Goal: Transaction & Acquisition: Download file/media

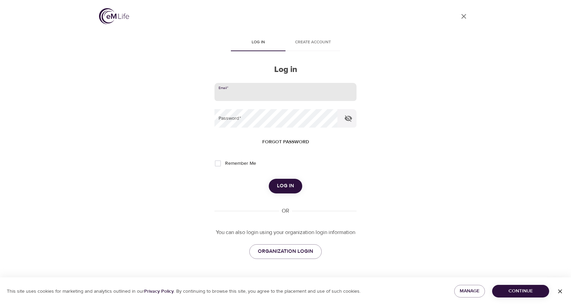
click at [277, 86] on input "email" at bounding box center [285, 92] width 142 height 18
type input "dcummings@norwoodlight.com"
click at [269, 179] on button "Log in" at bounding box center [285, 186] width 33 height 14
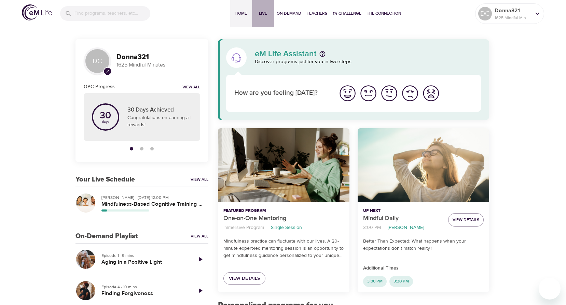
click at [266, 10] on span "Live" at bounding box center [263, 13] width 16 height 7
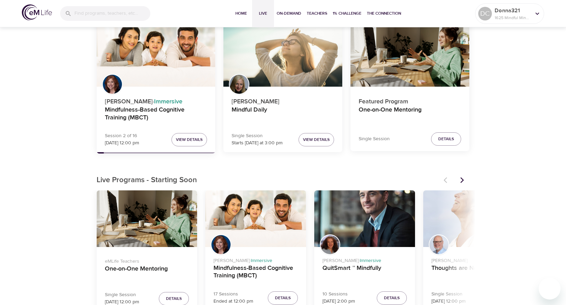
scroll to position [34, 0]
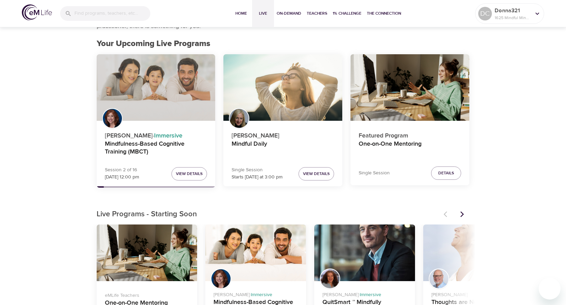
click at [153, 97] on div "Mindfulness-Based Cognitive Training (MBCT)" at bounding box center [156, 87] width 119 height 67
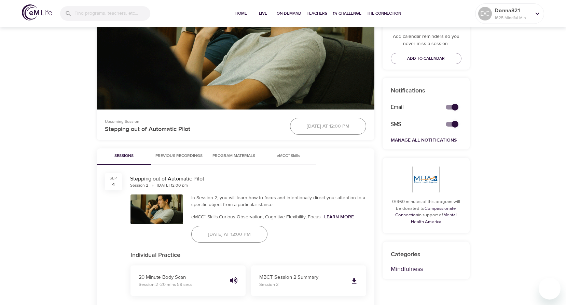
scroll to position [273, 0]
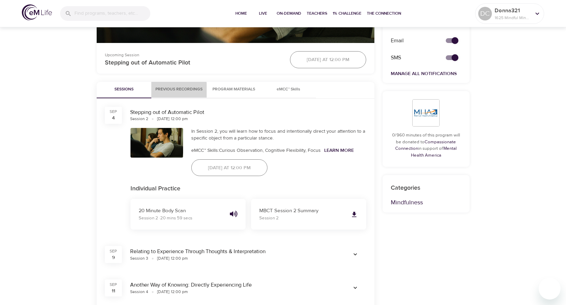
click at [176, 91] on span "Previous Recordings" at bounding box center [178, 89] width 47 height 7
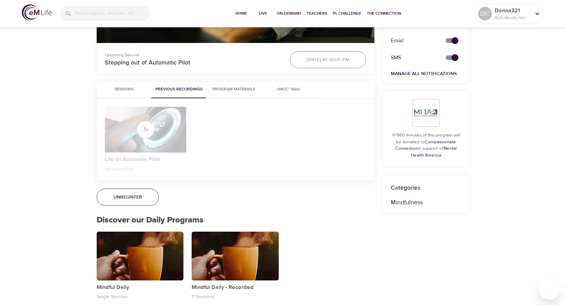
click at [236, 87] on span "Program Materials" at bounding box center [234, 89] width 46 height 7
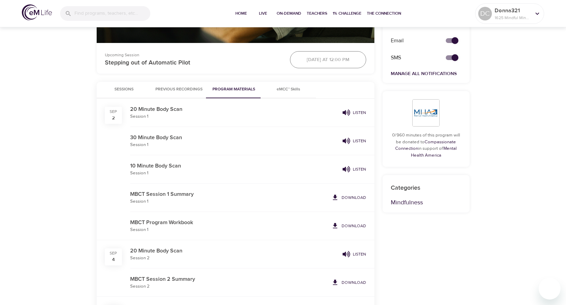
click at [285, 86] on span "eMCC™ Skills" at bounding box center [288, 89] width 46 height 7
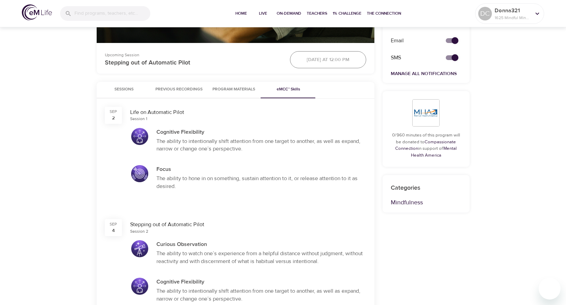
click at [138, 136] on div at bounding box center [139, 136] width 17 height 17
click at [142, 177] on div at bounding box center [139, 173] width 17 height 17
click at [241, 87] on span "Program Materials" at bounding box center [234, 89] width 46 height 7
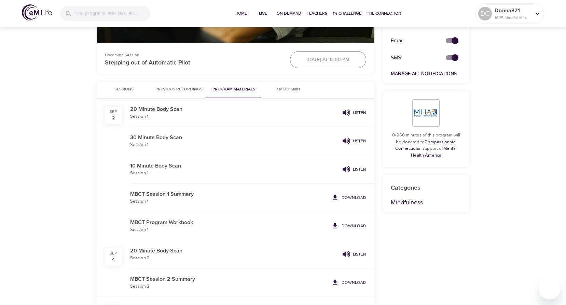
click at [175, 89] on span "Previous Recordings" at bounding box center [178, 89] width 47 height 7
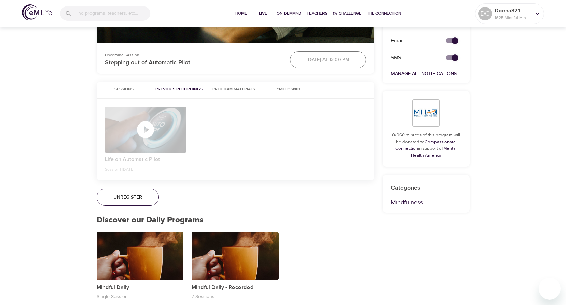
click at [144, 129] on icon "button" at bounding box center [145, 130] width 20 height 20
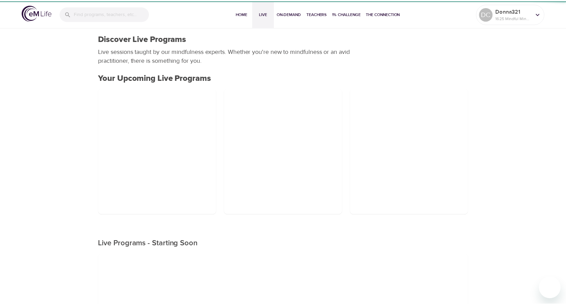
scroll to position [34, 0]
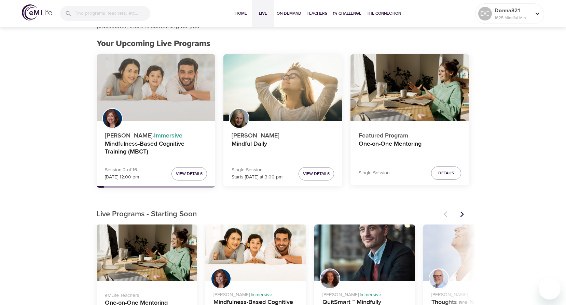
click at [163, 111] on div "Mindfulness-Based Cognitive Training (MBCT)" at bounding box center [156, 87] width 119 height 67
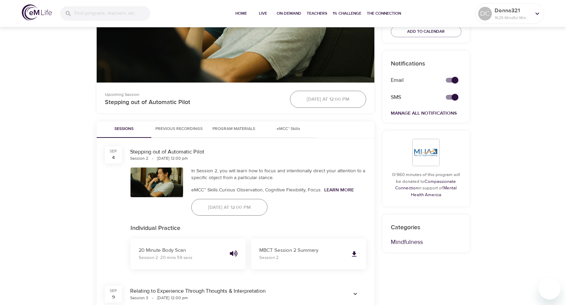
scroll to position [236, 0]
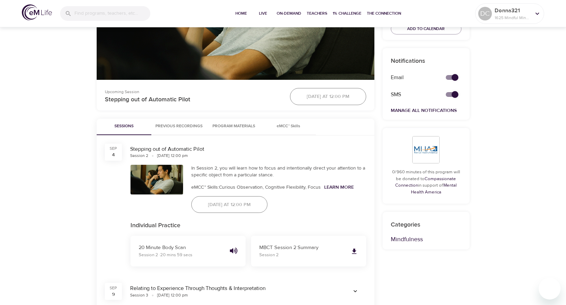
click at [182, 123] on button "Previous Recordings" at bounding box center [178, 127] width 55 height 16
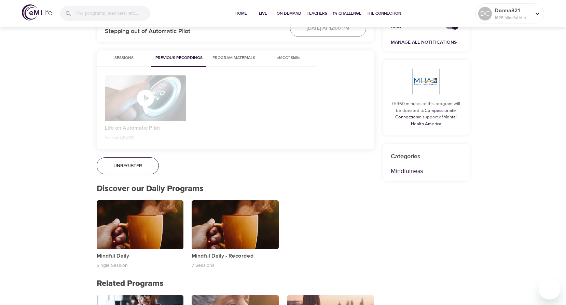
scroll to position [202, 0]
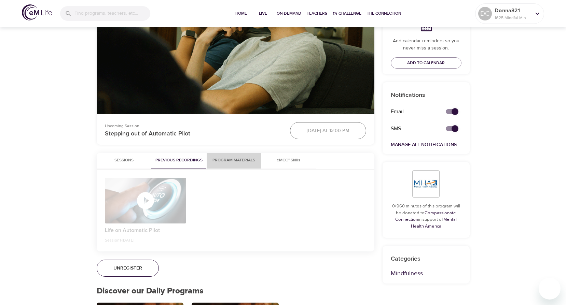
click at [237, 158] on span "Program Materials" at bounding box center [234, 160] width 46 height 7
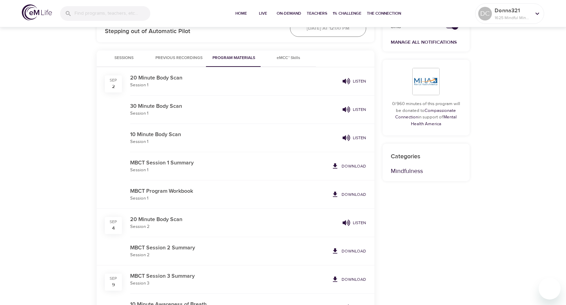
scroll to position [339, 0]
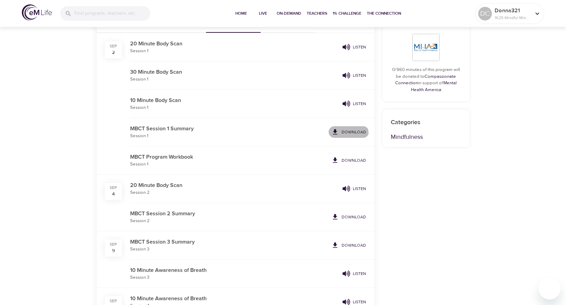
click at [348, 134] on p "Download" at bounding box center [353, 132] width 25 height 6
click at [346, 160] on p "Download" at bounding box center [353, 160] width 25 height 6
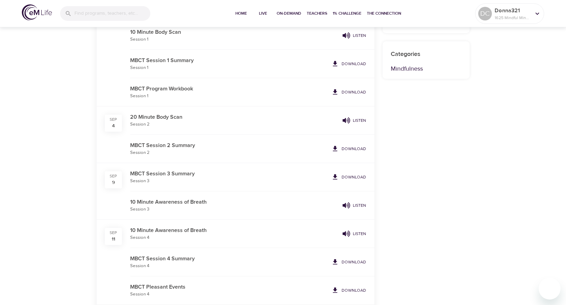
scroll to position [441, 0]
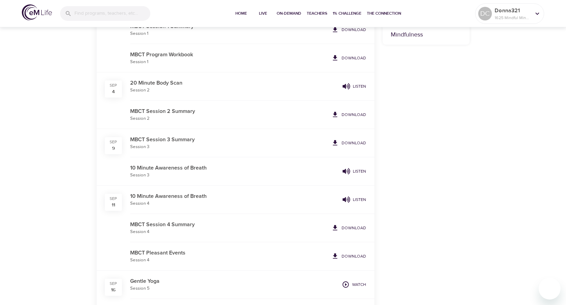
click at [349, 113] on p "Download" at bounding box center [353, 115] width 25 height 6
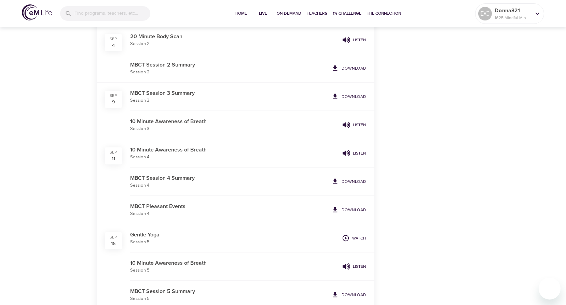
scroll to position [475, 0]
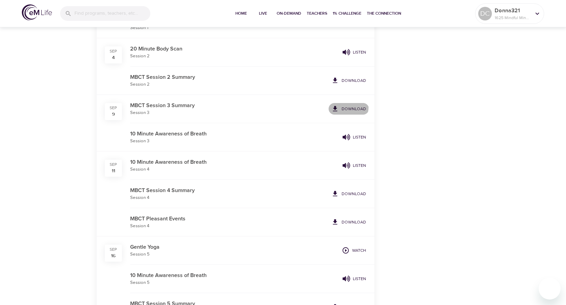
click at [344, 107] on p "Download" at bounding box center [353, 109] width 25 height 6
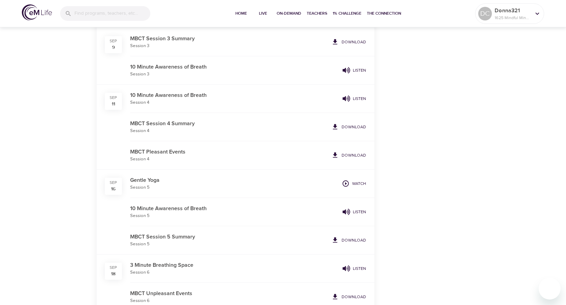
scroll to position [544, 0]
click at [358, 127] on p "Download" at bounding box center [353, 126] width 25 height 6
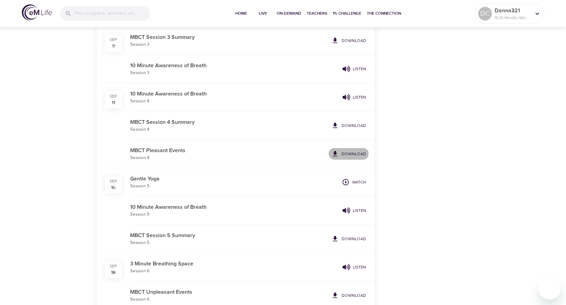
click at [349, 154] on p "Download" at bounding box center [353, 154] width 25 height 6
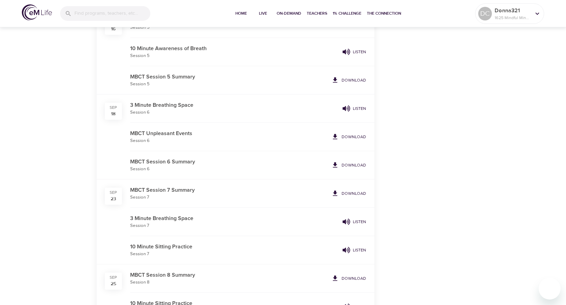
scroll to position [714, 0]
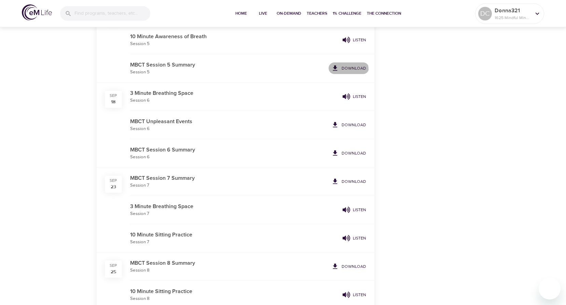
click at [346, 70] on p "Download" at bounding box center [353, 68] width 25 height 6
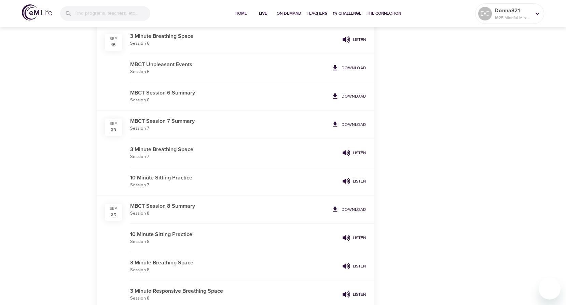
scroll to position [783, 0]
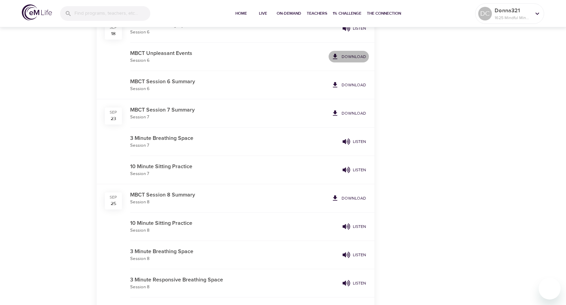
click at [350, 55] on p "Download" at bounding box center [353, 57] width 25 height 6
click at [353, 85] on p "Download" at bounding box center [353, 85] width 25 height 6
click at [343, 114] on p "Download" at bounding box center [353, 113] width 25 height 6
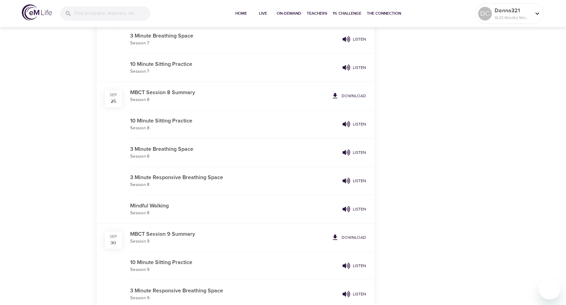
scroll to position [919, 0]
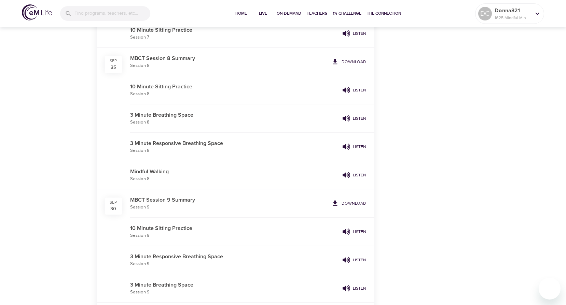
click at [352, 61] on p "Download" at bounding box center [353, 62] width 25 height 6
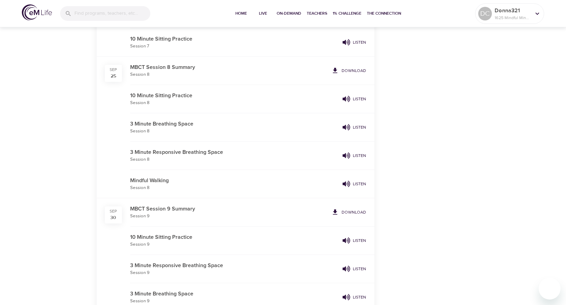
scroll to position [885, 0]
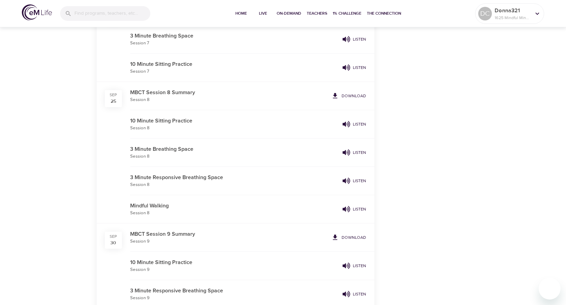
click at [352, 235] on p "Download" at bounding box center [353, 238] width 25 height 6
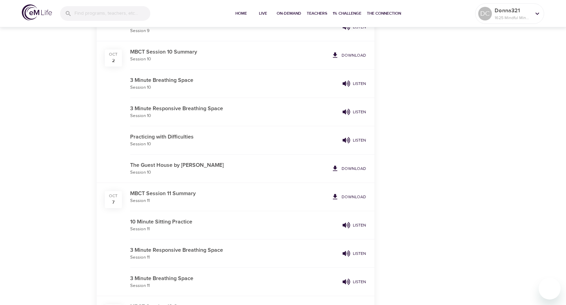
scroll to position [1192, 0]
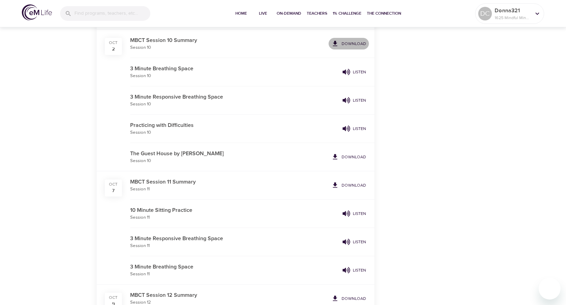
click at [358, 43] on p "Download" at bounding box center [353, 44] width 25 height 6
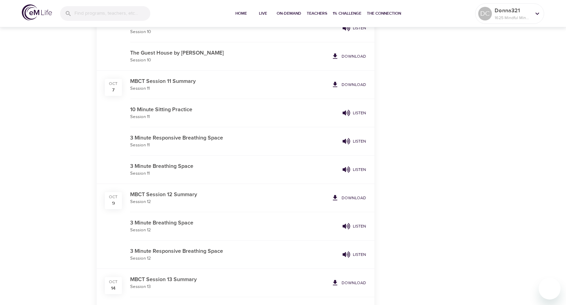
scroll to position [1295, 0]
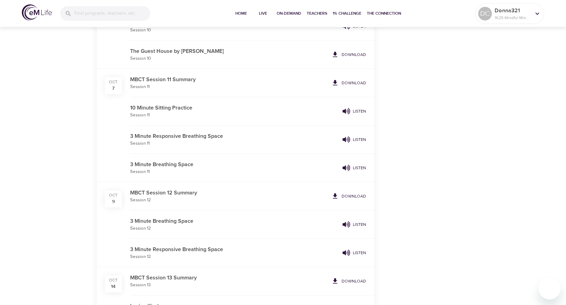
click at [348, 54] on p "Download" at bounding box center [353, 55] width 25 height 6
click at [359, 82] on p "Download" at bounding box center [353, 83] width 25 height 6
click at [362, 197] on p "Download" at bounding box center [353, 196] width 25 height 6
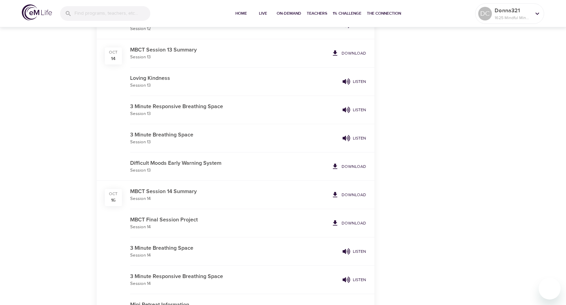
scroll to position [1534, 0]
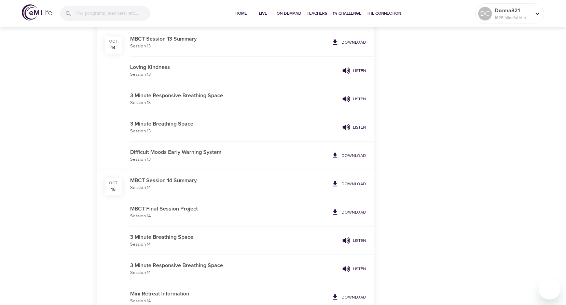
click at [353, 40] on p "Download" at bounding box center [353, 42] width 25 height 6
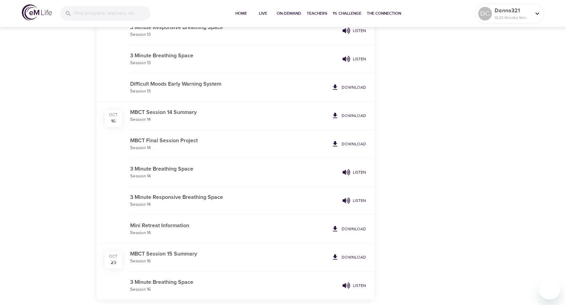
scroll to position [1636, 0]
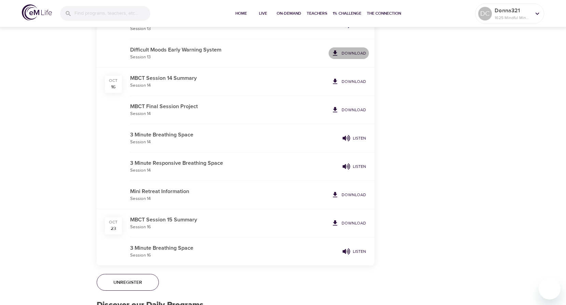
click at [356, 52] on p "Download" at bounding box center [353, 53] width 25 height 6
click at [350, 79] on p "Download" at bounding box center [353, 82] width 25 height 6
click at [360, 110] on p "Download" at bounding box center [353, 110] width 25 height 6
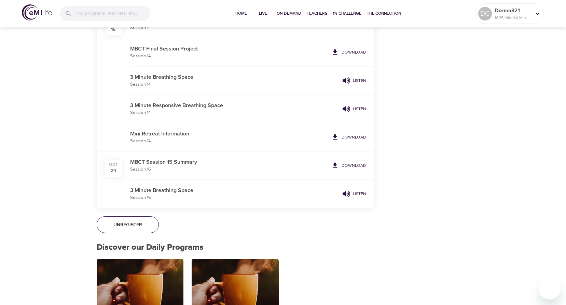
scroll to position [1705, 0]
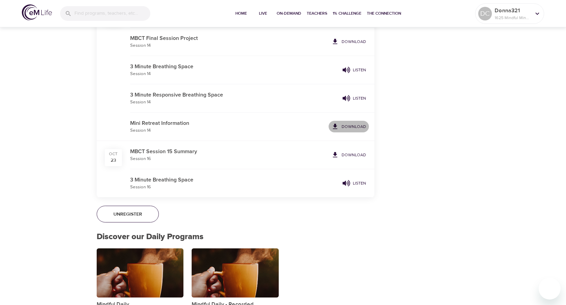
click at [354, 127] on p "Download" at bounding box center [353, 127] width 25 height 6
click at [354, 155] on p "Download" at bounding box center [353, 155] width 25 height 6
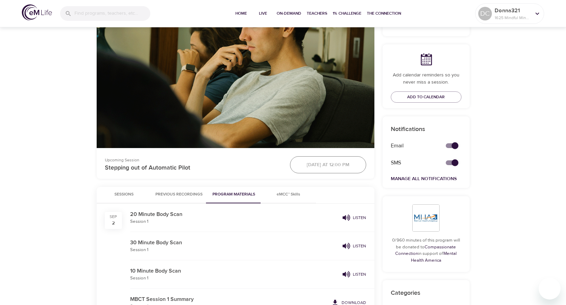
scroll to position [0, 0]
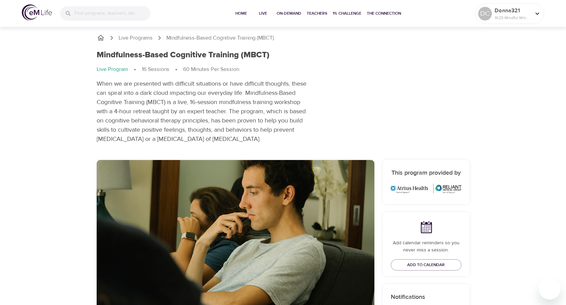
click at [563, 242] on div at bounding box center [562, 152] width 7 height 305
